Goal: Information Seeking & Learning: Learn about a topic

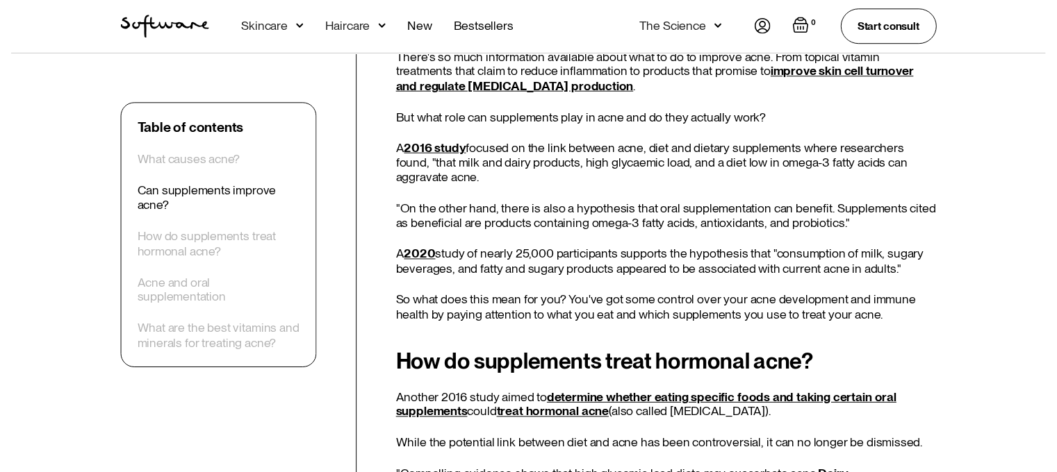
scroll to position [1223, 0]
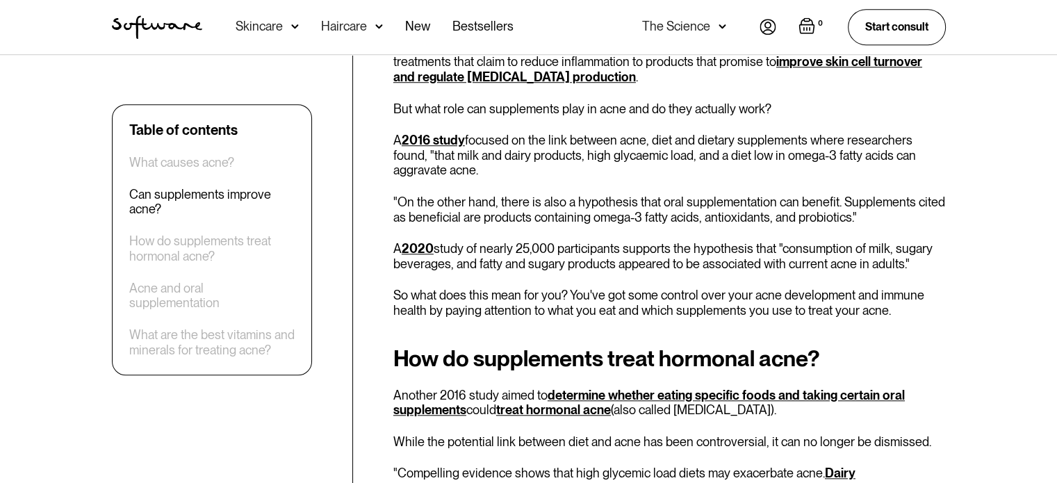
click at [283, 28] on div "Skincare" at bounding box center [266, 27] width 63 height 54
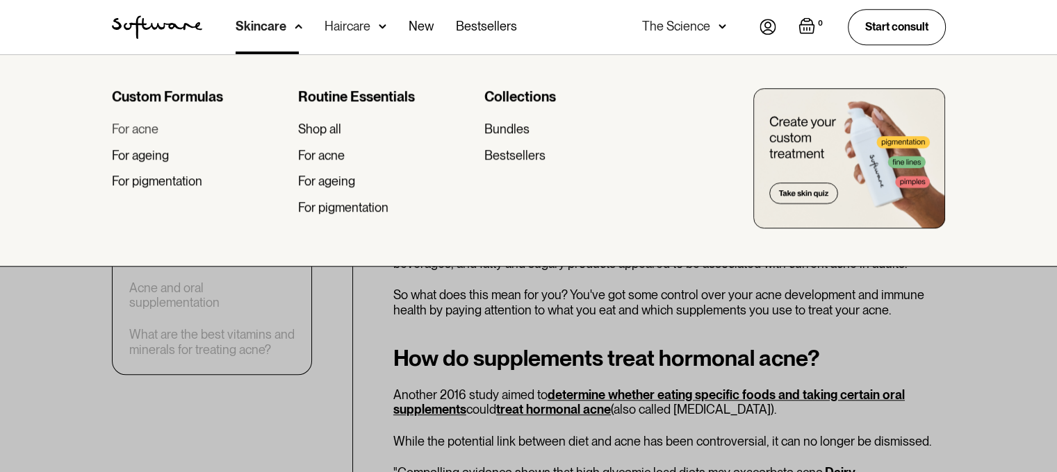
click at [150, 128] on div "For acne" at bounding box center [135, 129] width 47 height 15
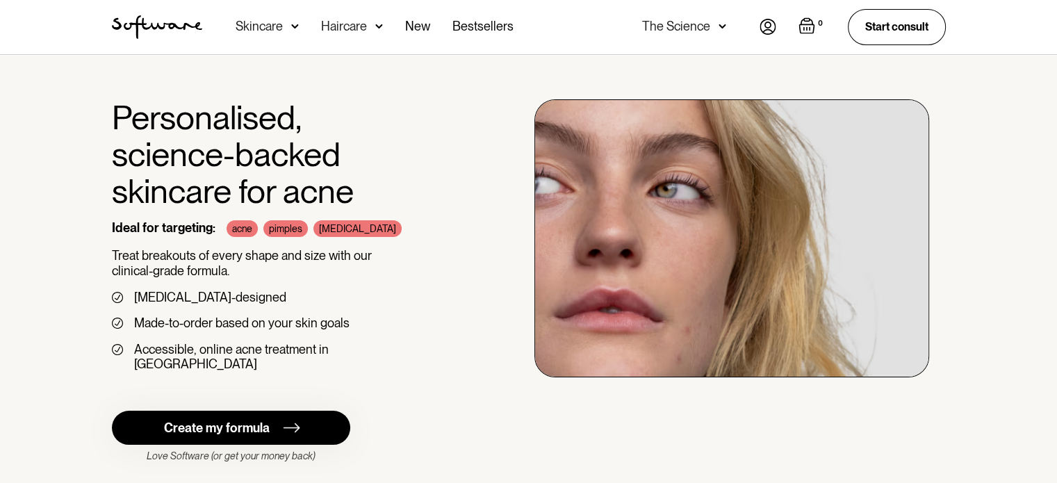
click at [39, 261] on div "Personalised, science-backed skincare for acne Ideal for targeting: acne pimple…" at bounding box center [528, 289] width 1057 height 469
